Goal: Task Accomplishment & Management: Complete application form

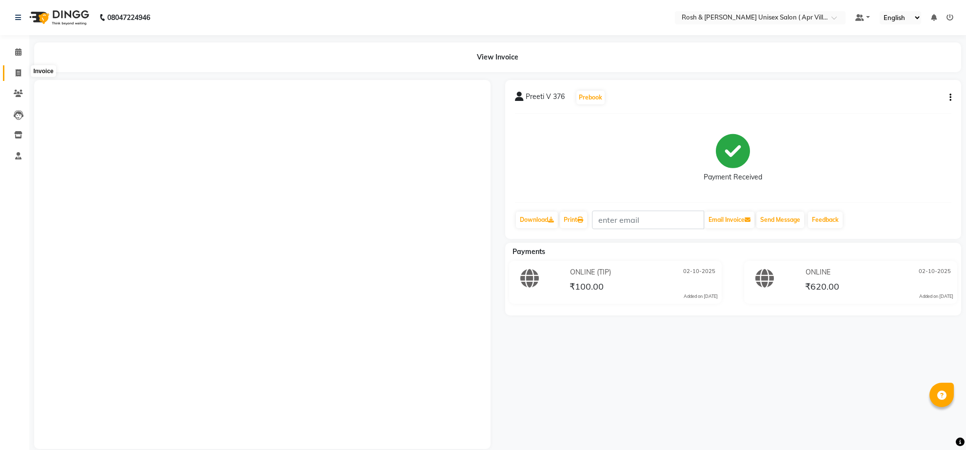
click at [14, 77] on span at bounding box center [18, 73] width 17 height 11
select select "8955"
select select "service"
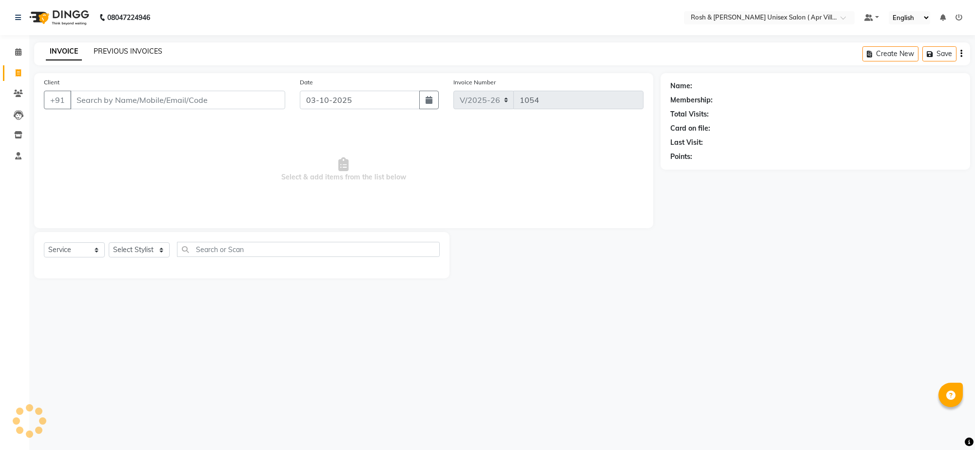
click at [127, 53] on link "PREVIOUS INVOICES" at bounding box center [128, 51] width 69 height 9
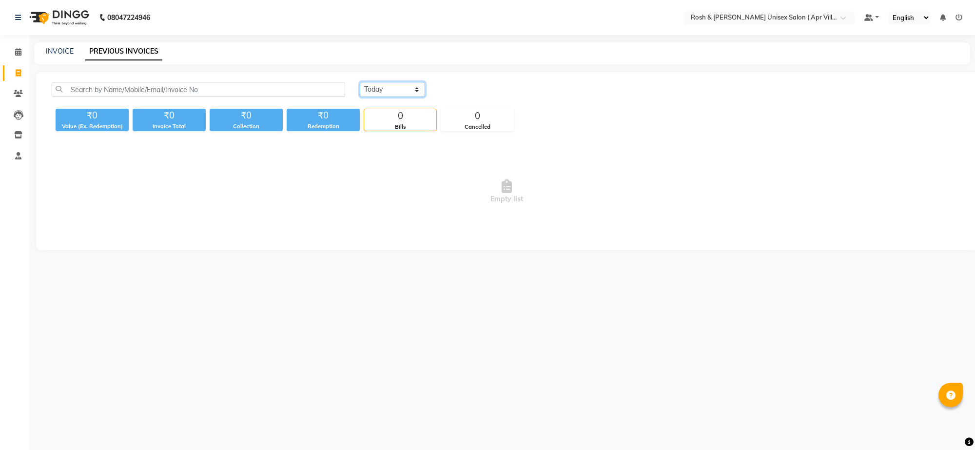
click at [425, 97] on select "[DATE] [DATE] Custom Range" at bounding box center [392, 89] width 65 height 15
click at [361, 91] on select "[DATE] [DATE] Custom Range" at bounding box center [392, 89] width 65 height 15
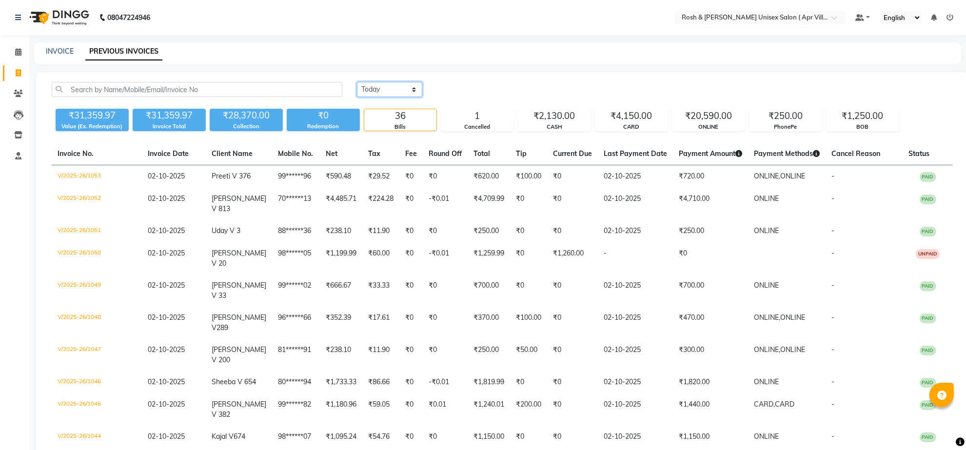
click at [415, 97] on select "[DATE] [DATE] Custom Range" at bounding box center [389, 89] width 65 height 15
select select "range"
click at [358, 91] on select "[DATE] [DATE] Custom Range" at bounding box center [389, 89] width 65 height 15
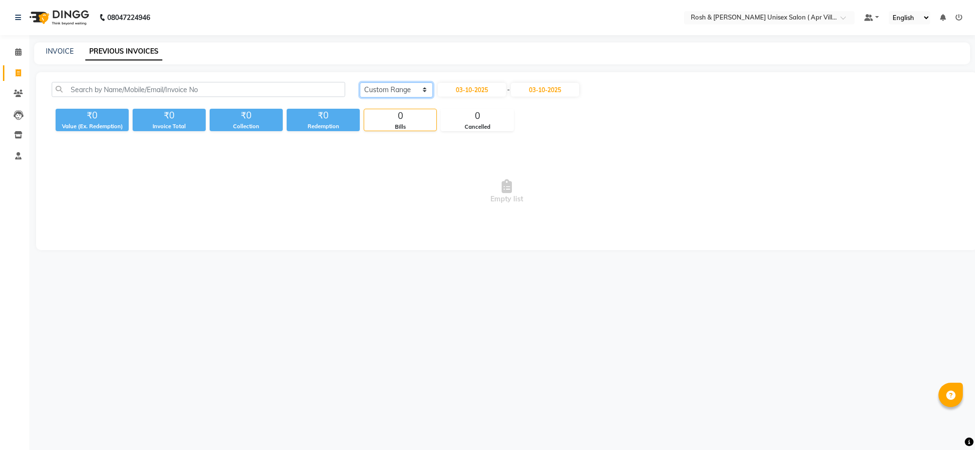
click at [425, 97] on select "[DATE] [DATE] Custom Range" at bounding box center [396, 89] width 73 height 15
click at [494, 97] on input "03-10-2025" at bounding box center [472, 90] width 68 height 14
select select "10"
select select "2025"
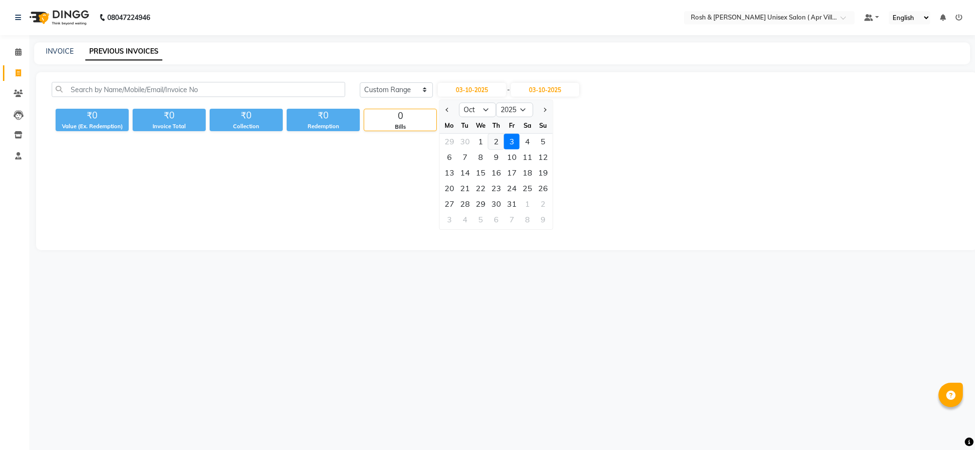
click at [504, 149] on div "2" at bounding box center [496, 142] width 16 height 16
type input "02-10-2025"
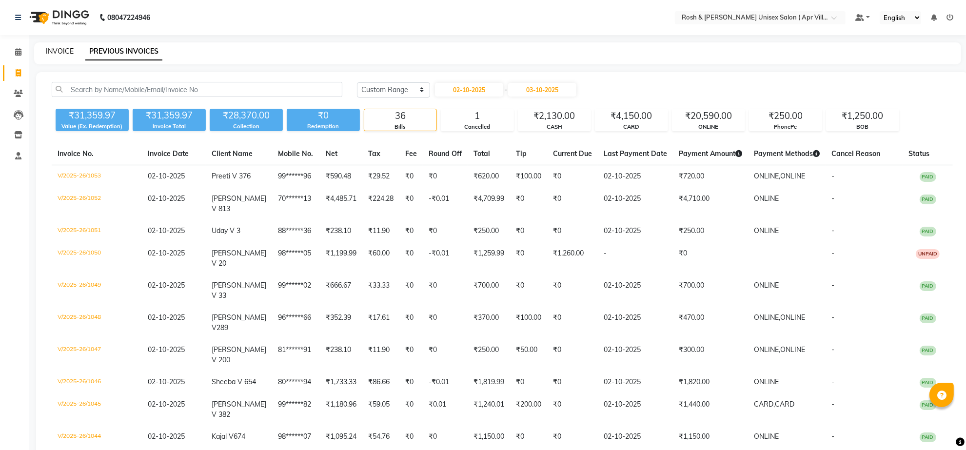
click at [53, 54] on link "INVOICE" at bounding box center [60, 51] width 28 height 9
select select "service"
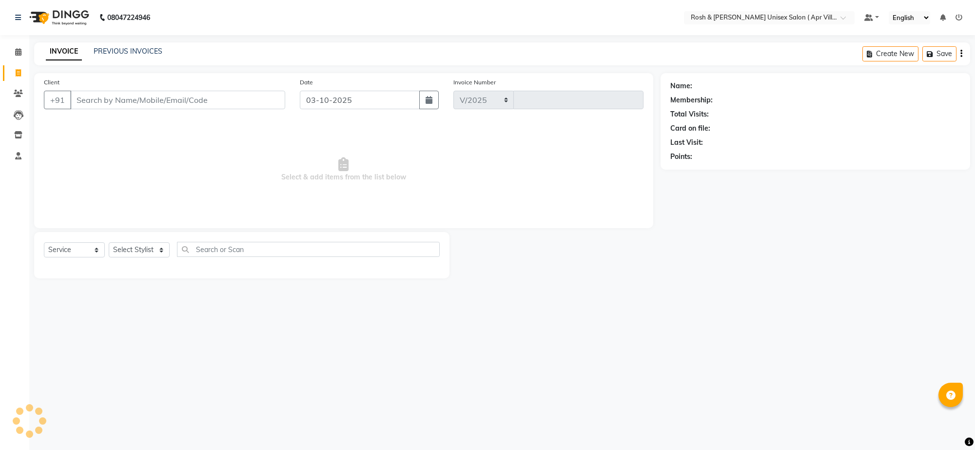
select select "8955"
type input "1054"
click at [107, 109] on input "Client" at bounding box center [177, 100] width 215 height 19
type input "9986747711"
click at [249, 105] on span "Add Client" at bounding box center [260, 100] width 39 height 10
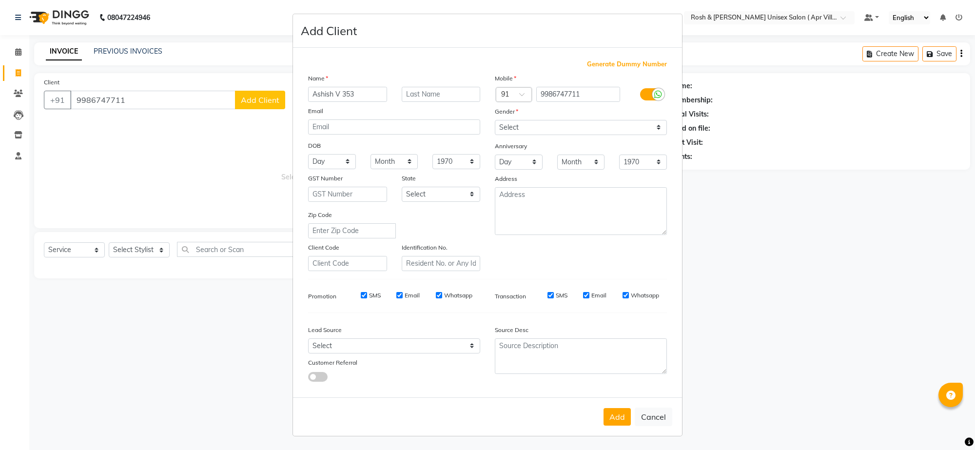
type input "Ashish V 353"
click at [634, 135] on select "Select [DEMOGRAPHIC_DATA] [DEMOGRAPHIC_DATA] Other Prefer Not To Say" at bounding box center [581, 127] width 172 height 15
select select "[DEMOGRAPHIC_DATA]"
click at [495, 135] on select "Select [DEMOGRAPHIC_DATA] [DEMOGRAPHIC_DATA] Other Prefer Not To Say" at bounding box center [581, 127] width 172 height 15
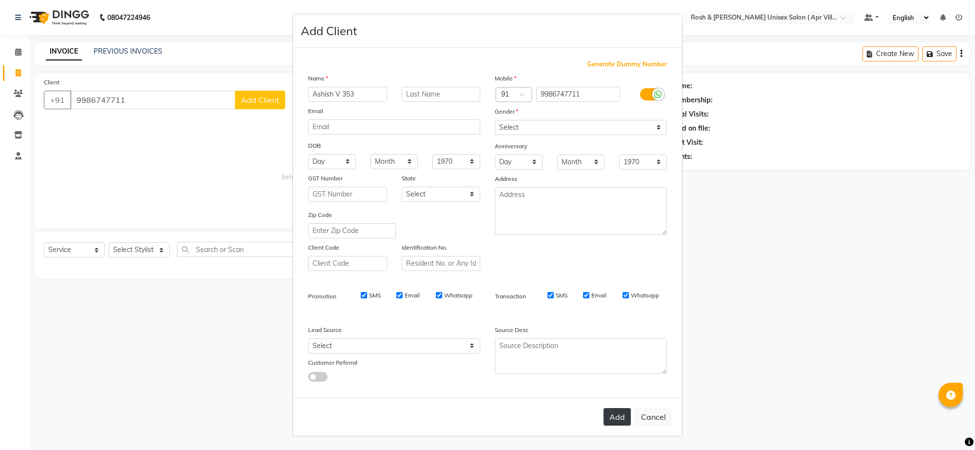
click at [604, 408] on button "Add" at bounding box center [616, 417] width 27 height 18
type input "99******11"
select select
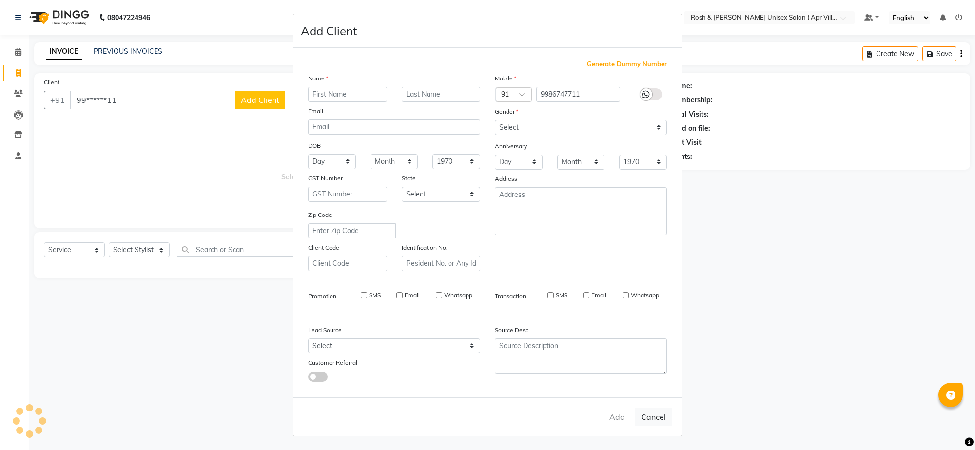
select select
checkbox input "false"
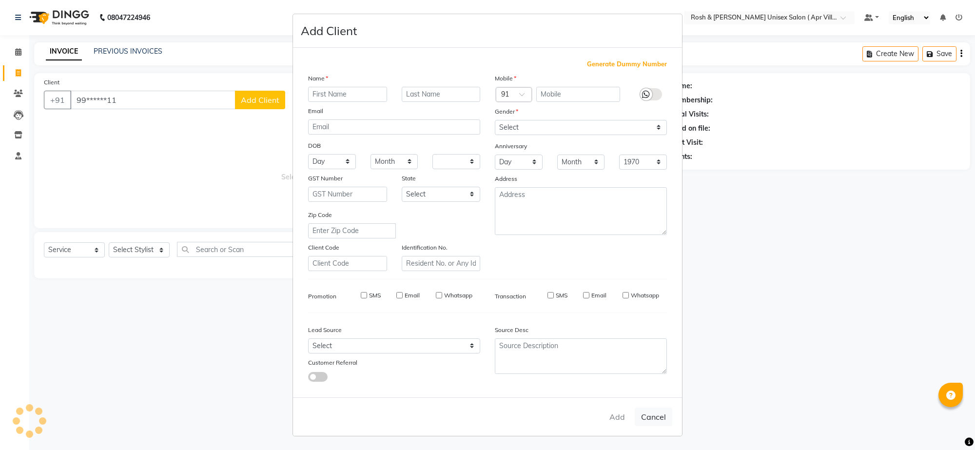
checkbox input "false"
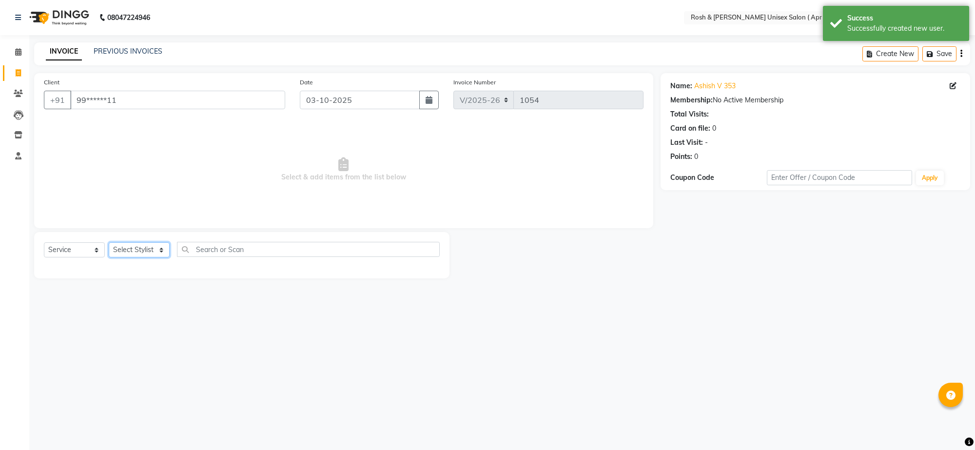
click at [162, 257] on select "Select Stylist Aalam Devi Dingg Support [PERSON_NAME] Front Desk Hangma Imran […" at bounding box center [139, 249] width 61 height 15
select select "90610"
click at [112, 257] on select "Select Stylist Aalam Devi Dingg Support [PERSON_NAME] Front Desk Hangma Imran […" at bounding box center [139, 249] width 61 height 15
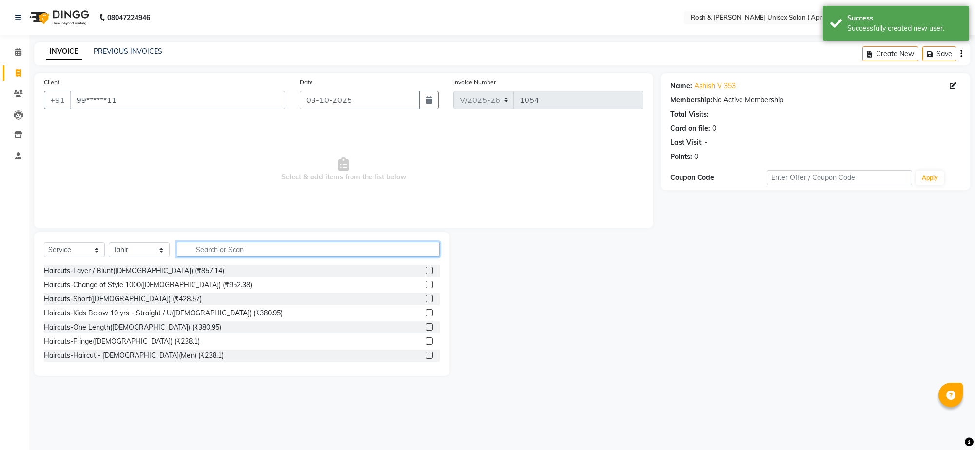
click at [214, 257] on input "text" at bounding box center [308, 249] width 263 height 15
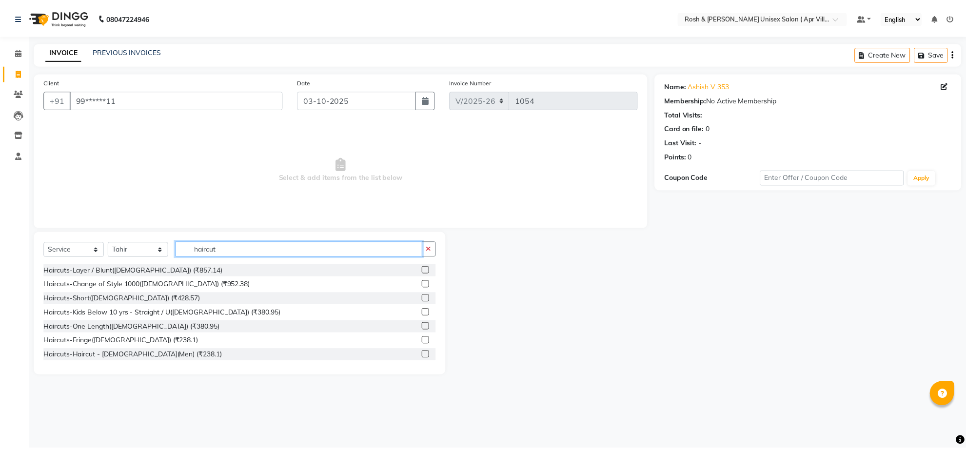
scroll to position [61, 0]
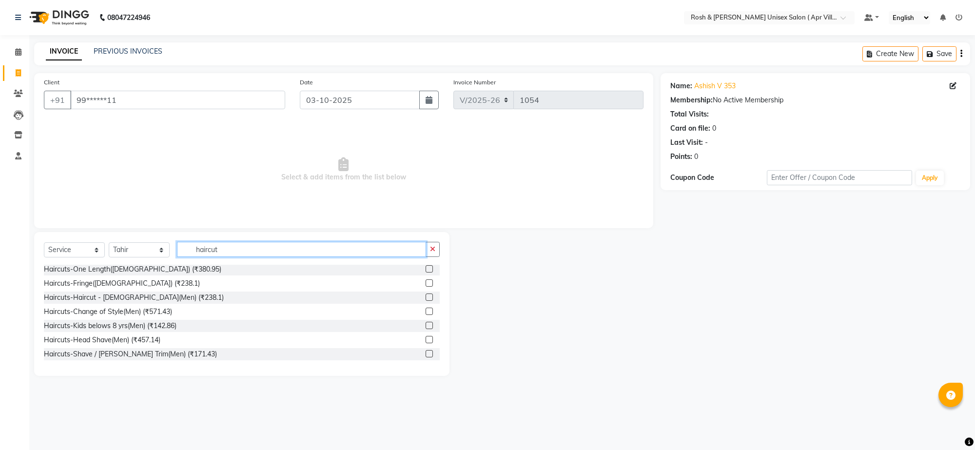
type input "haircut"
click at [426, 301] on label at bounding box center [429, 296] width 7 height 7
click at [426, 301] on input "checkbox" at bounding box center [429, 297] width 6 height 6
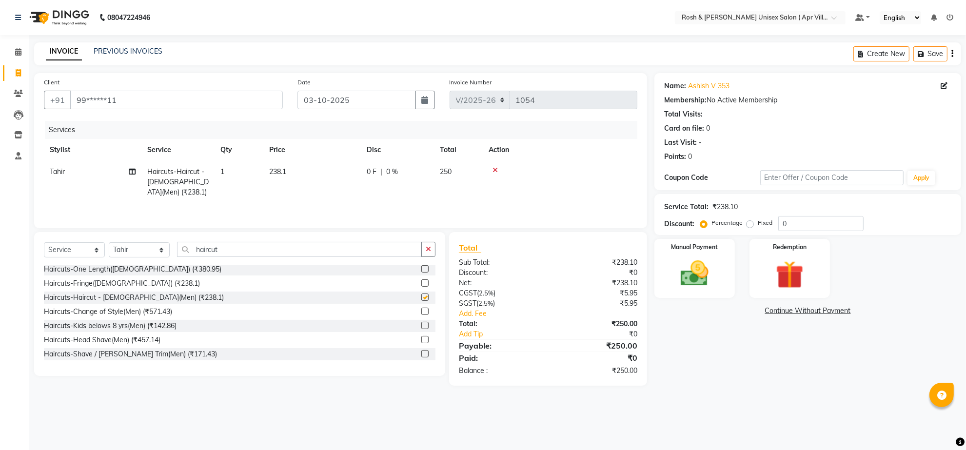
checkbox input "false"
click at [258, 257] on input "haircut" at bounding box center [299, 249] width 245 height 15
type input "h"
click at [232, 195] on td "1" at bounding box center [238, 182] width 49 height 42
select select "90610"
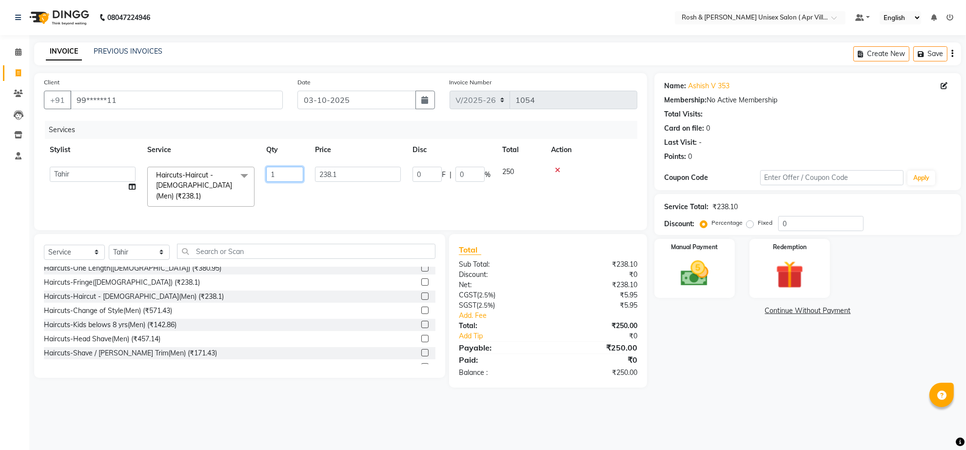
click at [289, 182] on input "1" at bounding box center [284, 174] width 37 height 15
type input "2"
click at [130, 213] on td "Aalam Devi Dingg Support [PERSON_NAME] Front Desk Hangma [PERSON_NAME] [PERSON_…" at bounding box center [92, 187] width 97 height 52
select select "90610"
click at [130, 190] on icon at bounding box center [132, 186] width 7 height 7
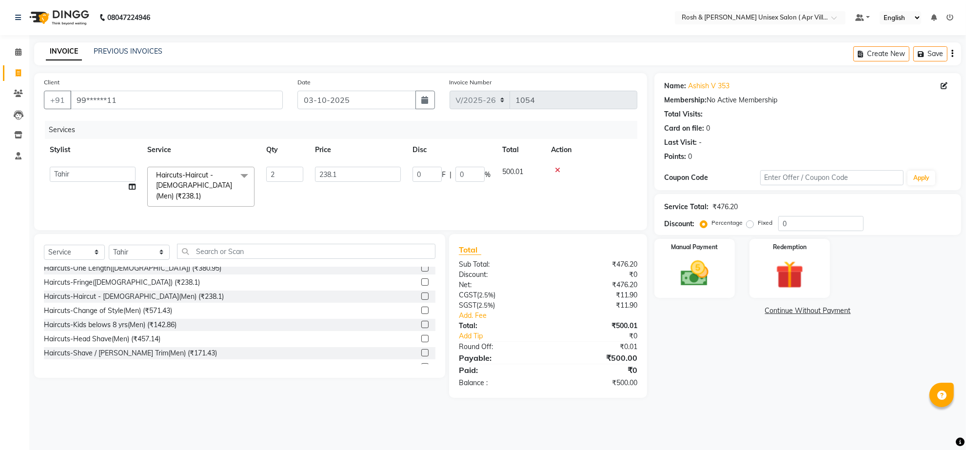
select select "90610"
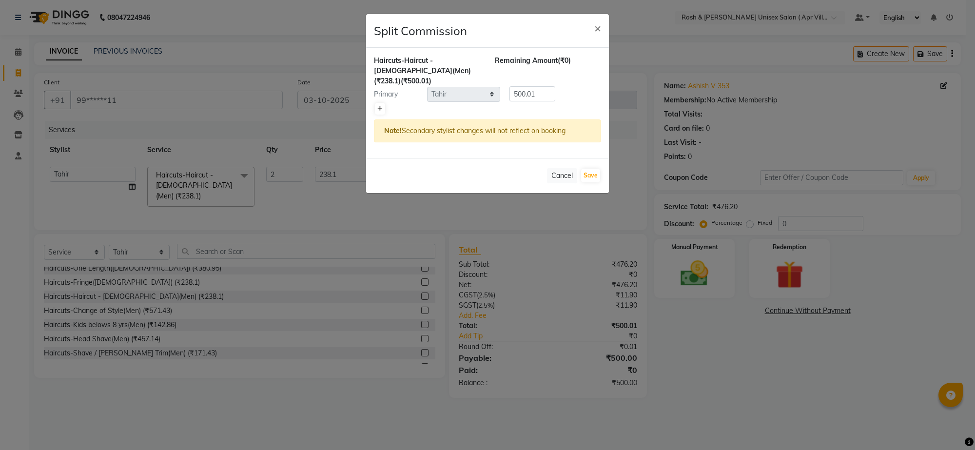
click at [383, 112] on icon at bounding box center [379, 109] width 5 height 6
type input "250"
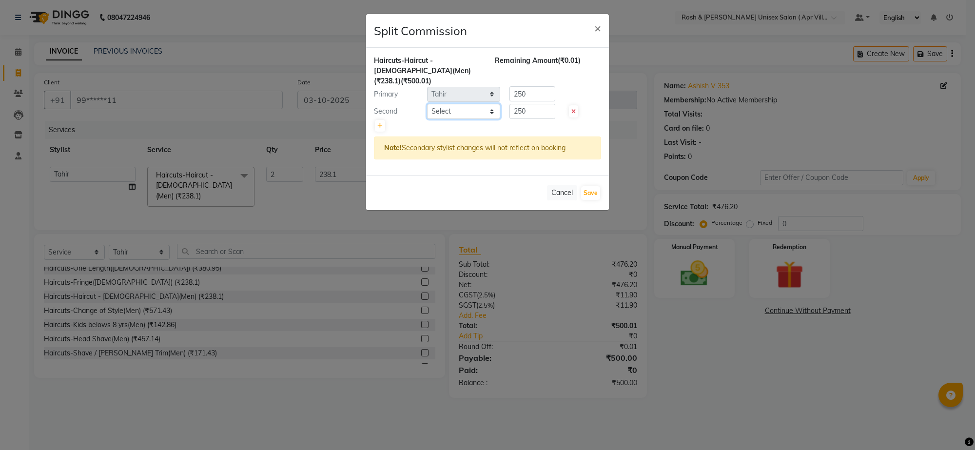
click at [490, 119] on select "Select Aalam Devi Dingg Support [PERSON_NAME] Front Desk Hangma [PERSON_NAME] […" at bounding box center [463, 111] width 73 height 15
select select "90609"
click at [428, 111] on select "Select Aalam Devi Dingg Support [PERSON_NAME] Front Desk Hangma [PERSON_NAME] […" at bounding box center [463, 111] width 73 height 15
click at [583, 200] on button "Save" at bounding box center [590, 193] width 19 height 14
select select "Select"
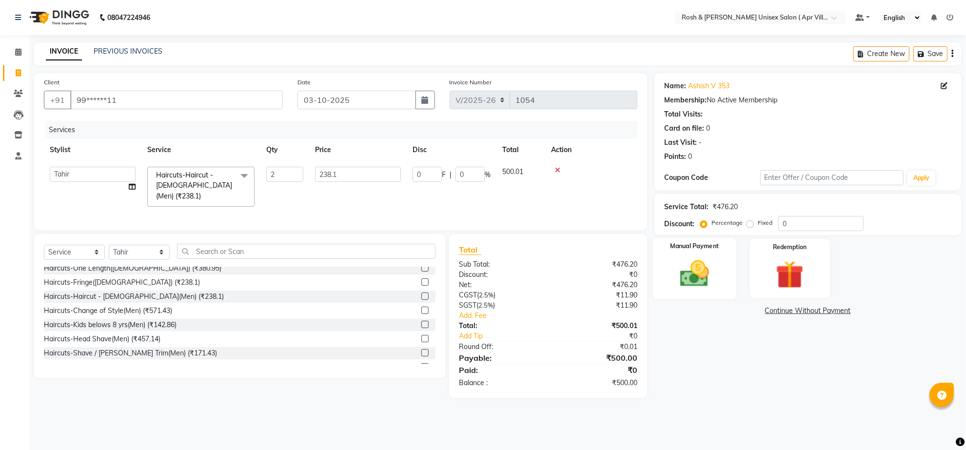
click at [679, 291] on img at bounding box center [694, 274] width 47 height 34
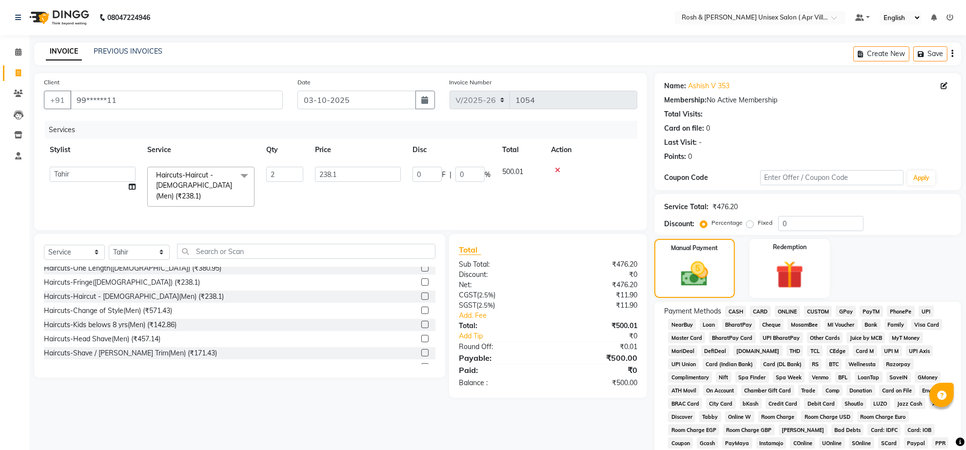
click at [796, 317] on span "ONLINE" at bounding box center [787, 311] width 25 height 11
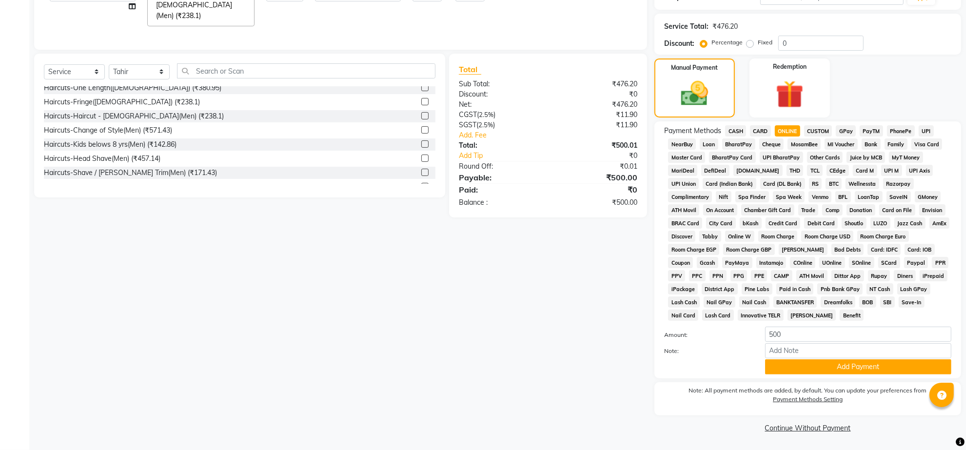
scroll to position [254, 0]
click at [830, 359] on button "Add Payment" at bounding box center [858, 366] width 186 height 15
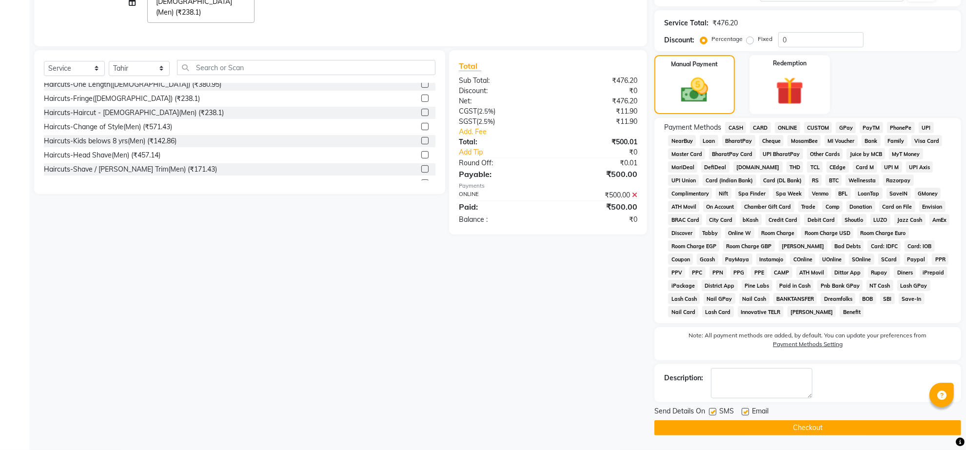
drag, startPoint x: 798, startPoint y: 437, endPoint x: 827, endPoint y: 420, distance: 33.6
click at [820, 424] on button "Checkout" at bounding box center [807, 427] width 307 height 15
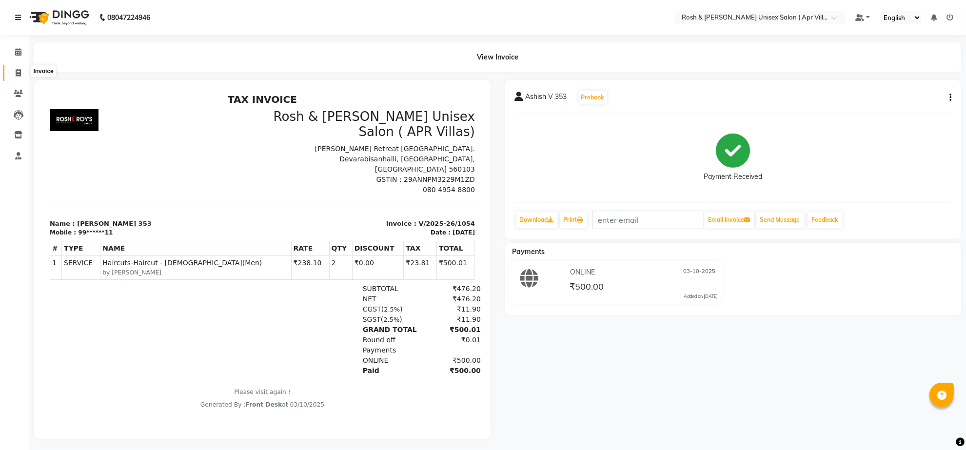
click at [19, 71] on icon at bounding box center [18, 72] width 5 height 7
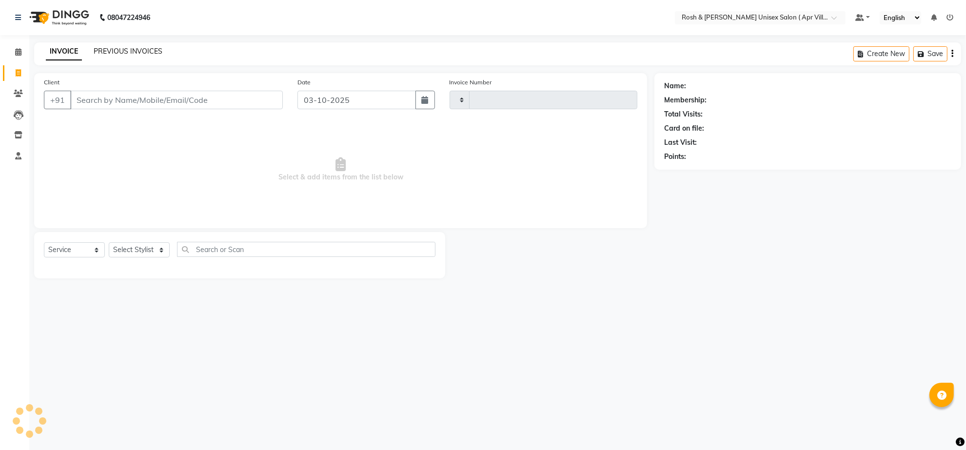
click at [162, 52] on link "PREVIOUS INVOICES" at bounding box center [128, 51] width 69 height 9
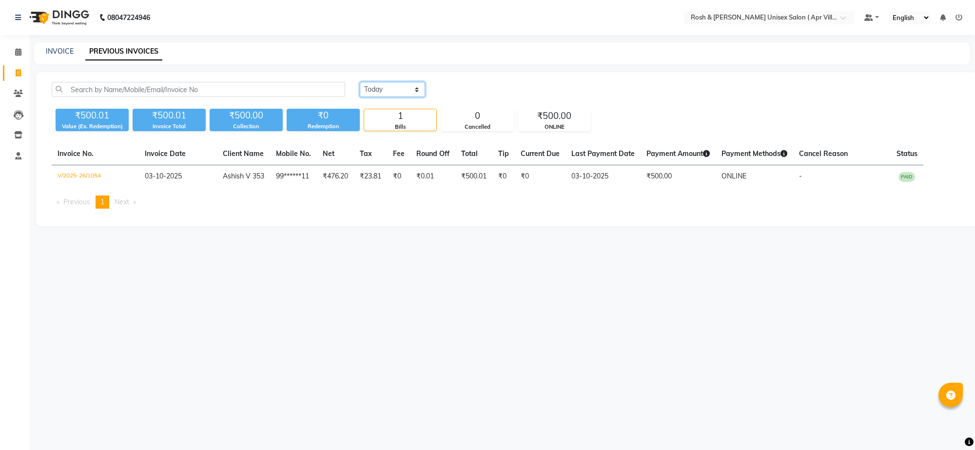
click at [423, 97] on select "[DATE] [DATE] Custom Range" at bounding box center [392, 89] width 65 height 15
select select "range"
click at [361, 91] on select "[DATE] [DATE] Custom Range" at bounding box center [392, 89] width 65 height 15
click at [488, 96] on input "03-10-2025" at bounding box center [472, 90] width 68 height 14
select select "10"
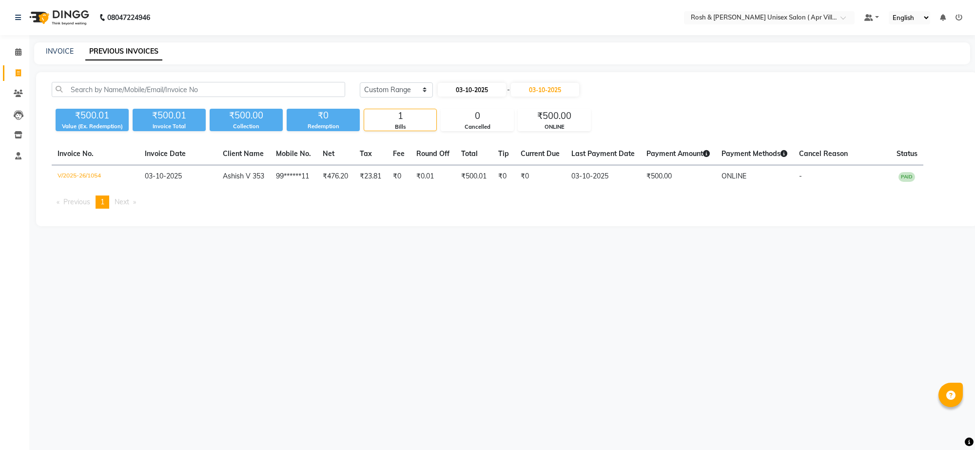
select select "2025"
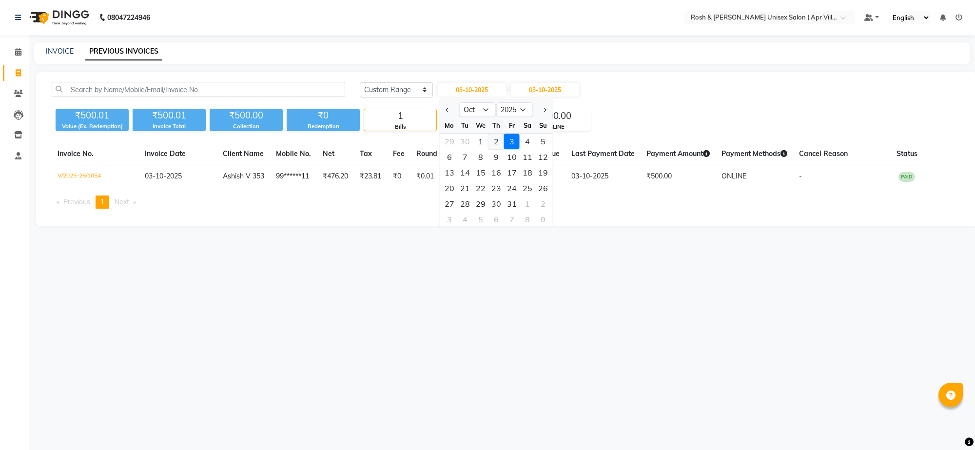
click at [504, 149] on div "2" at bounding box center [496, 142] width 16 height 16
type input "02-10-2025"
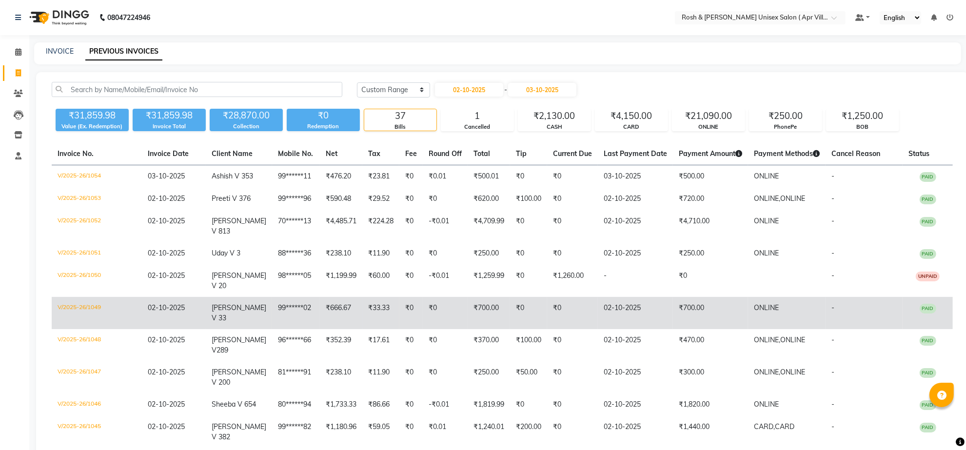
click at [93, 329] on td "V/2025-26/1049" at bounding box center [97, 313] width 90 height 32
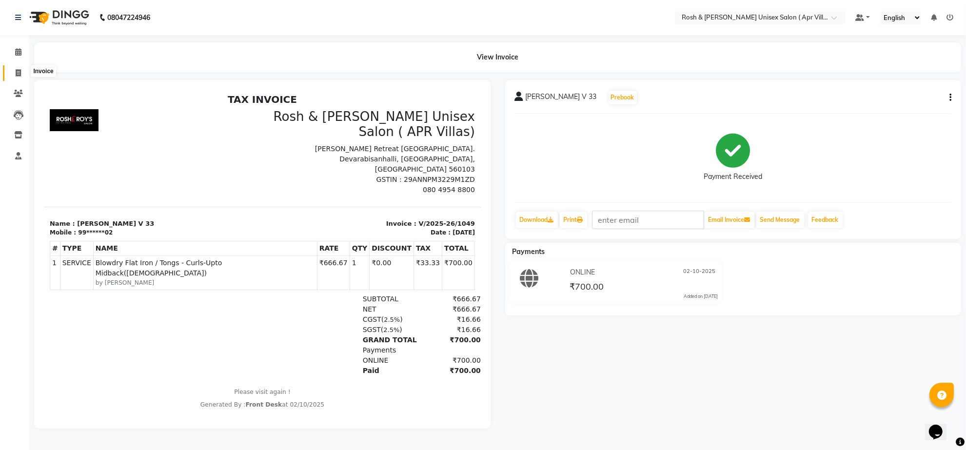
click at [17, 71] on icon at bounding box center [18, 72] width 5 height 7
select select "service"
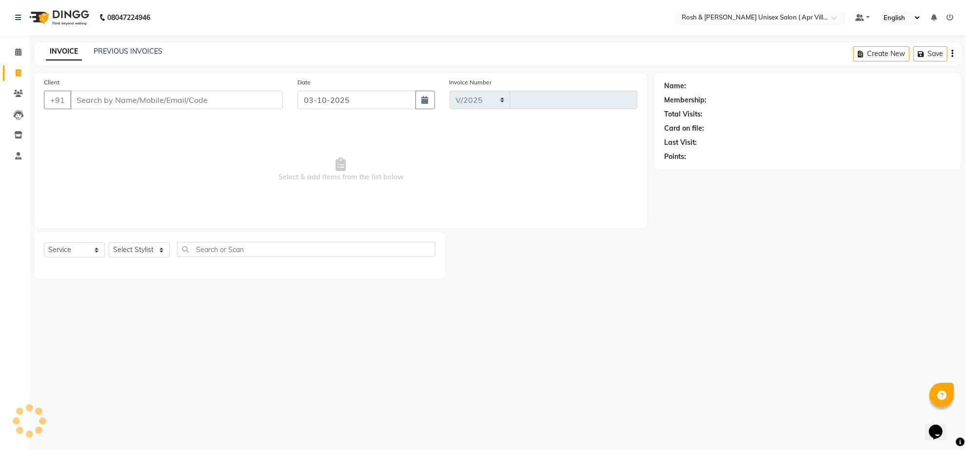
select select "8955"
type input "1055"
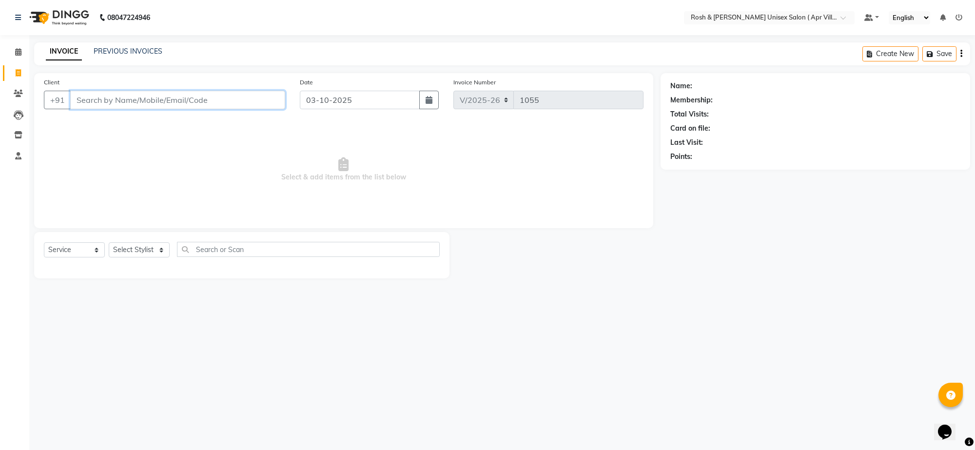
click at [132, 109] on input "Client" at bounding box center [177, 100] width 215 height 19
paste input "9742138275"
type input "9742138275"
click at [255, 105] on span "Add Client" at bounding box center [260, 100] width 39 height 10
